Goal: Task Accomplishment & Management: Manage account settings

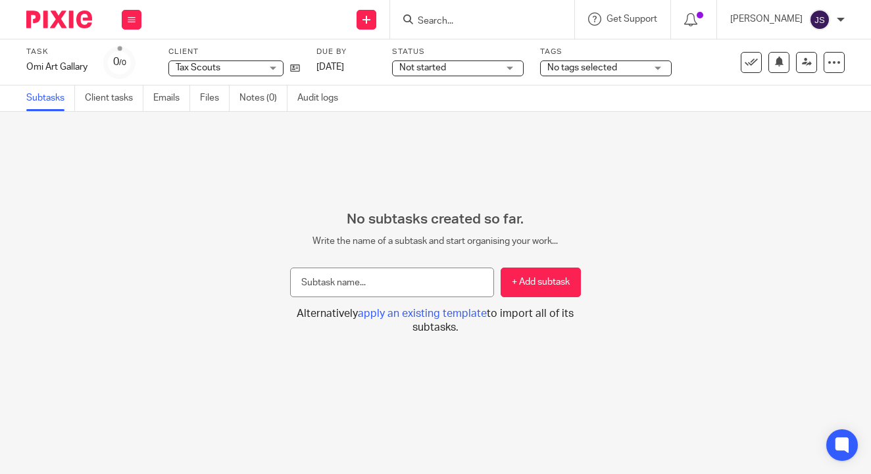
click at [91, 30] on div at bounding box center [54, 19] width 108 height 39
click at [68, 22] on img at bounding box center [59, 20] width 66 height 18
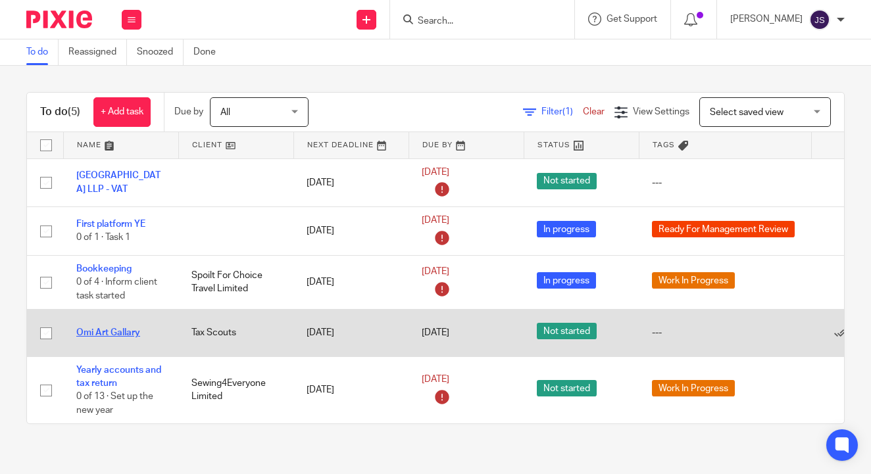
click at [125, 335] on link "Omi Art Gallary" at bounding box center [108, 332] width 64 height 9
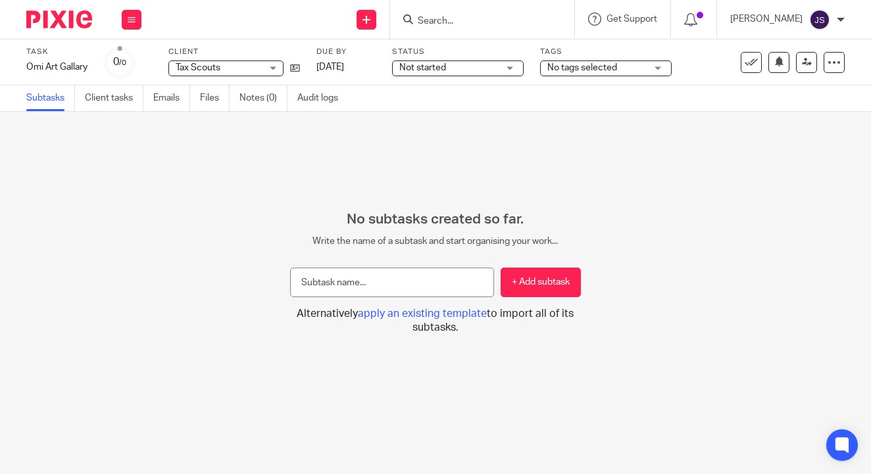
click at [572, 70] on span "No tags selected" at bounding box center [582, 67] width 70 height 9
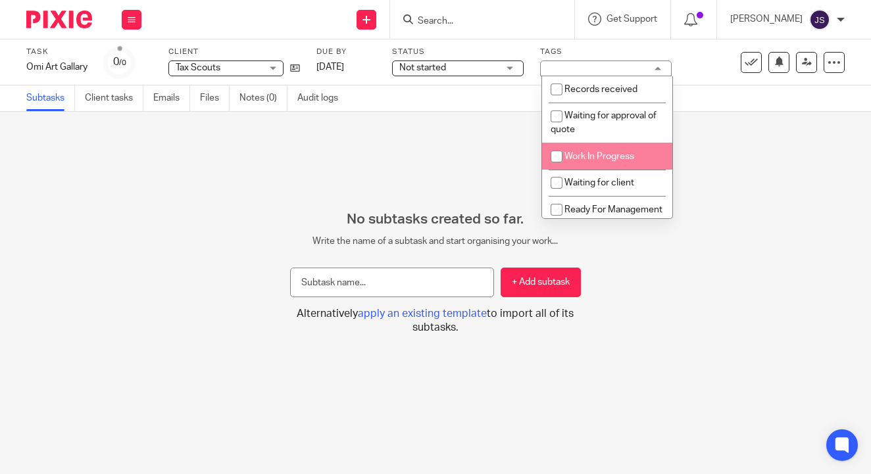
click at [569, 158] on input "checkbox" at bounding box center [556, 156] width 25 height 25
checkbox input "true"
click at [473, 68] on span "Not started" at bounding box center [448, 68] width 99 height 14
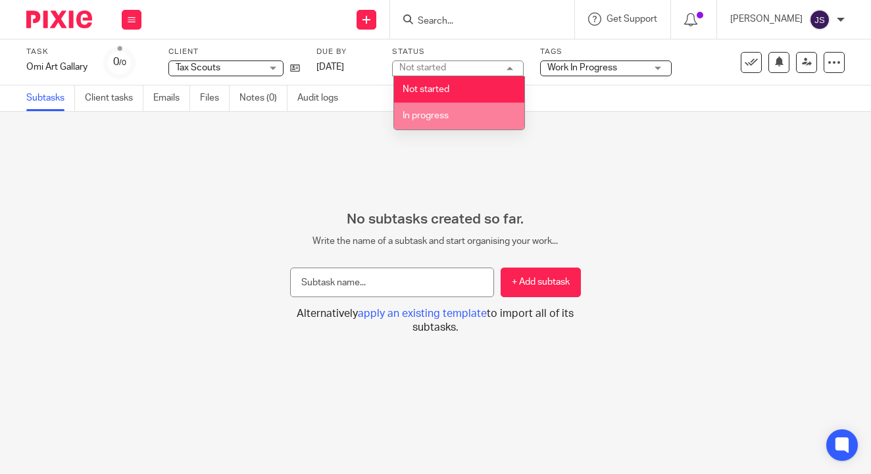
click at [466, 110] on li "In progress" at bounding box center [459, 116] width 130 height 27
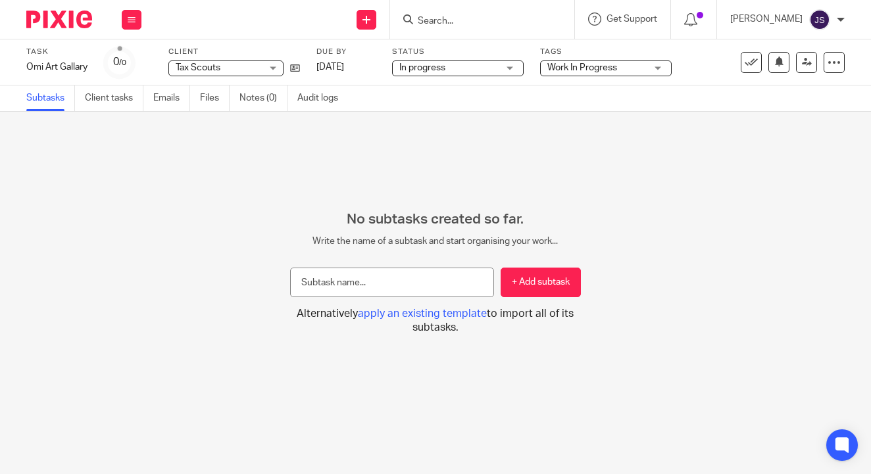
click at [621, 160] on div "No subtasks created so far. Write the name of a subtask and start organising yo…" at bounding box center [435, 293] width 871 height 362
